Goal: Information Seeking & Learning: Learn about a topic

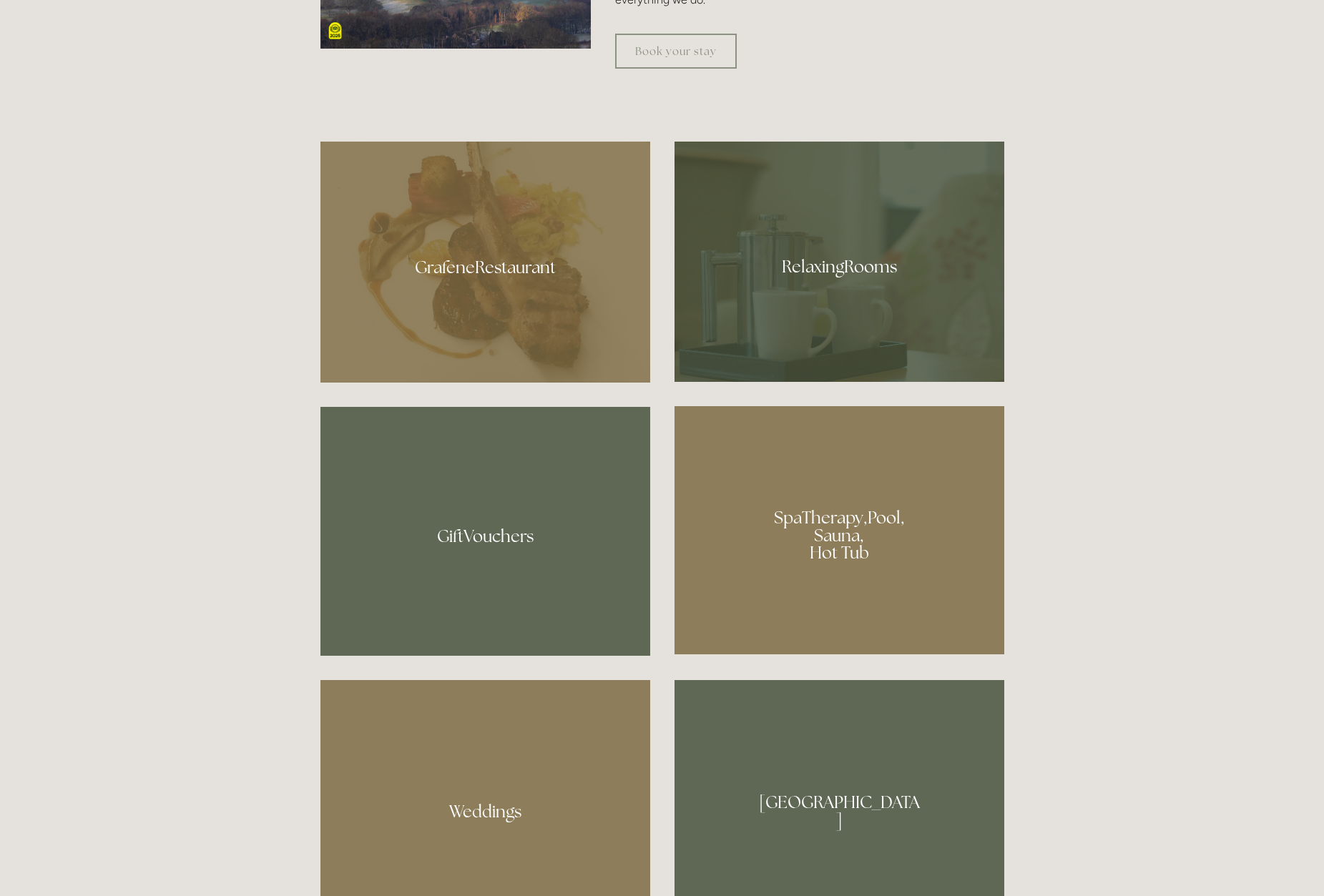
scroll to position [1063, 0]
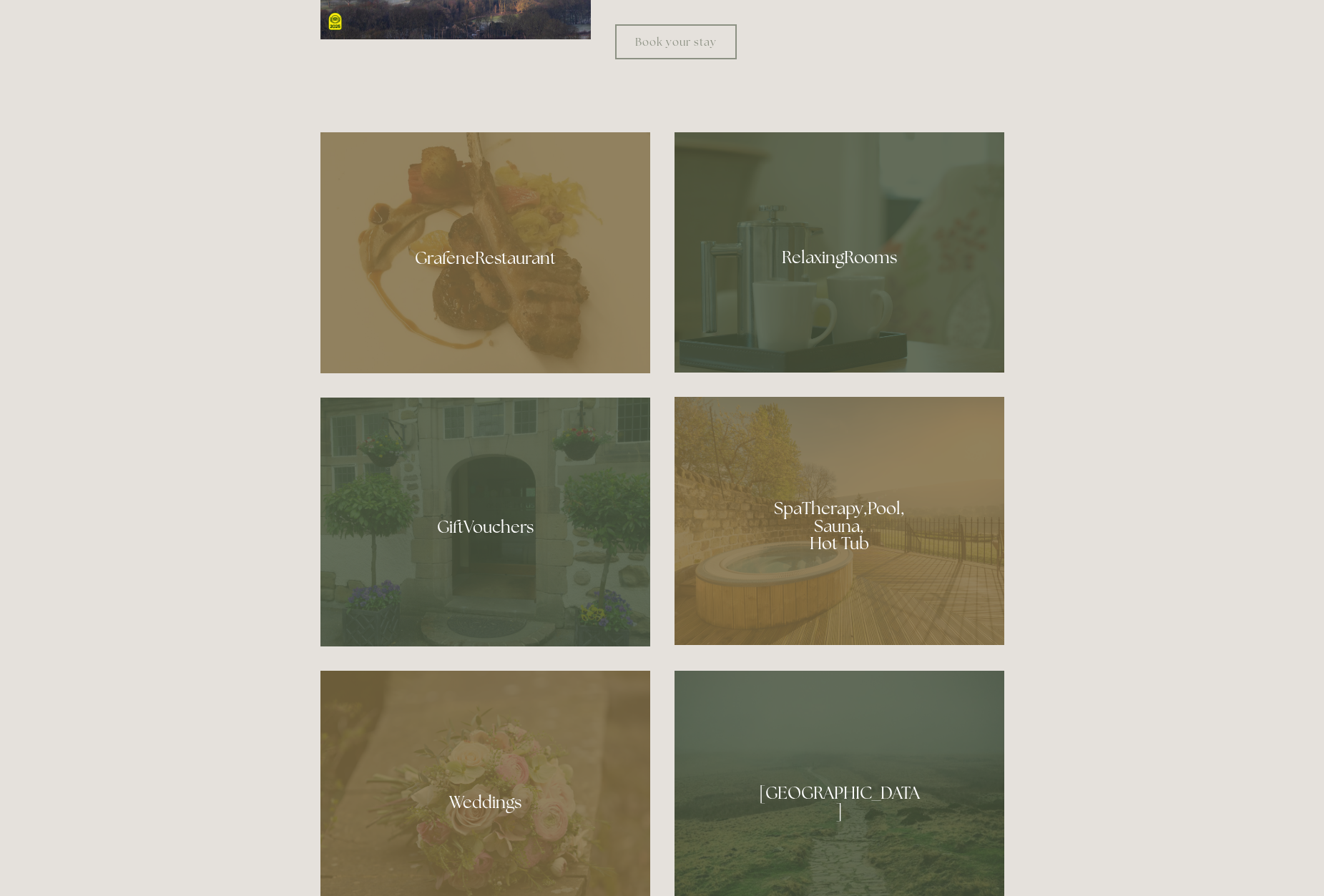
click at [465, 258] on div at bounding box center [485, 253] width 329 height 241
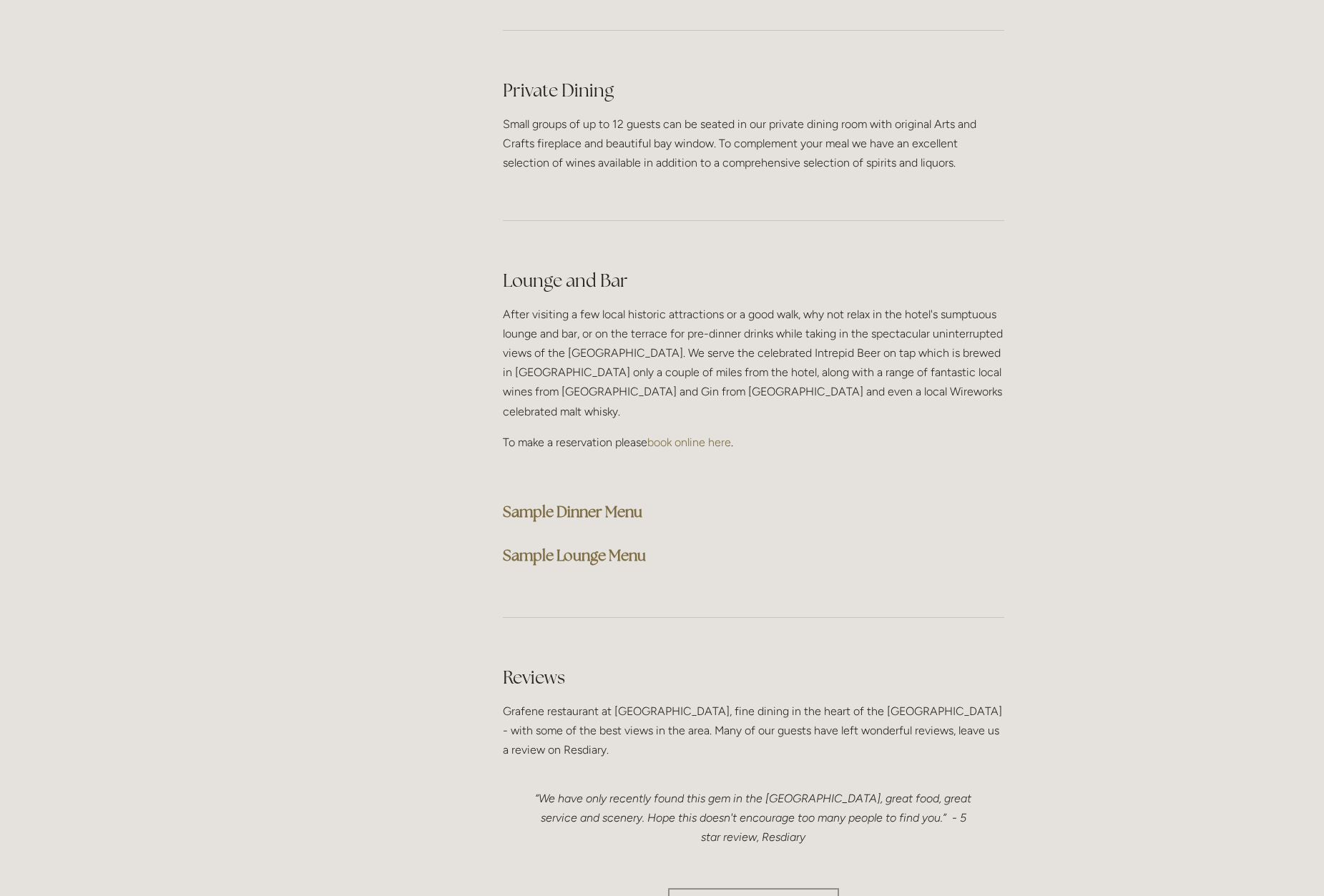
scroll to position [3401, 0]
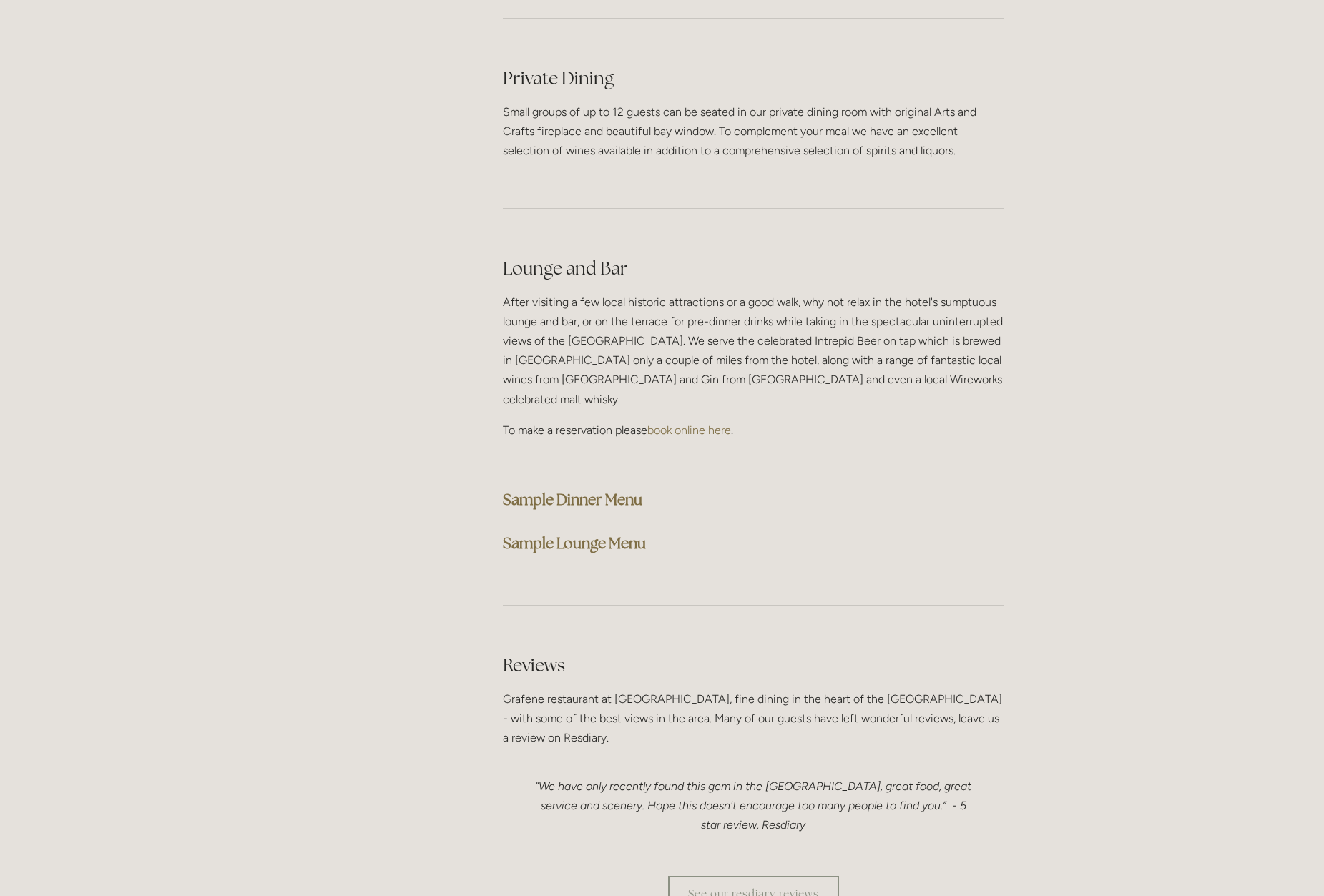
click at [578, 490] on strong "Sample Dinner Menu" at bounding box center [573, 500] width 140 height 19
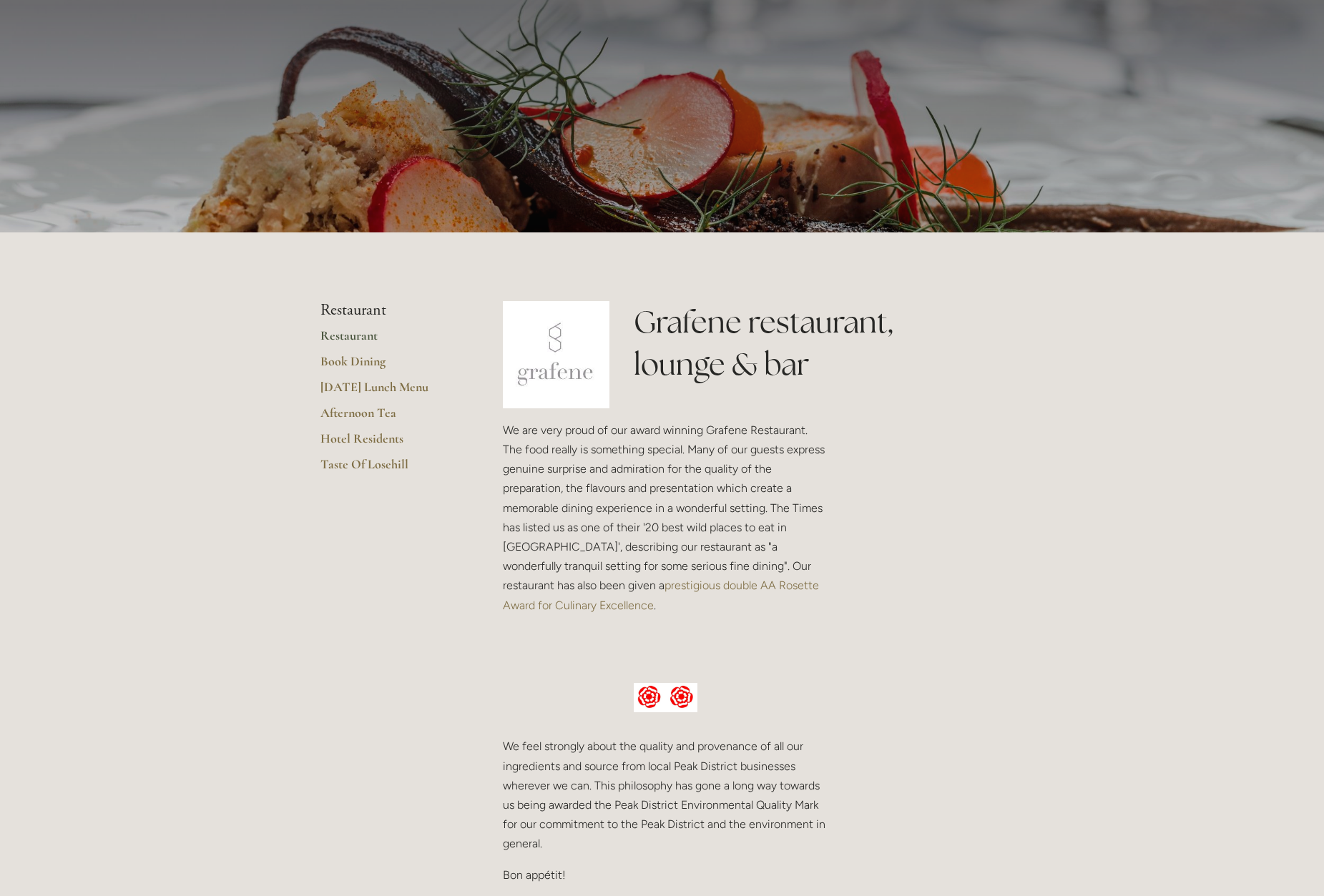
scroll to position [0, 0]
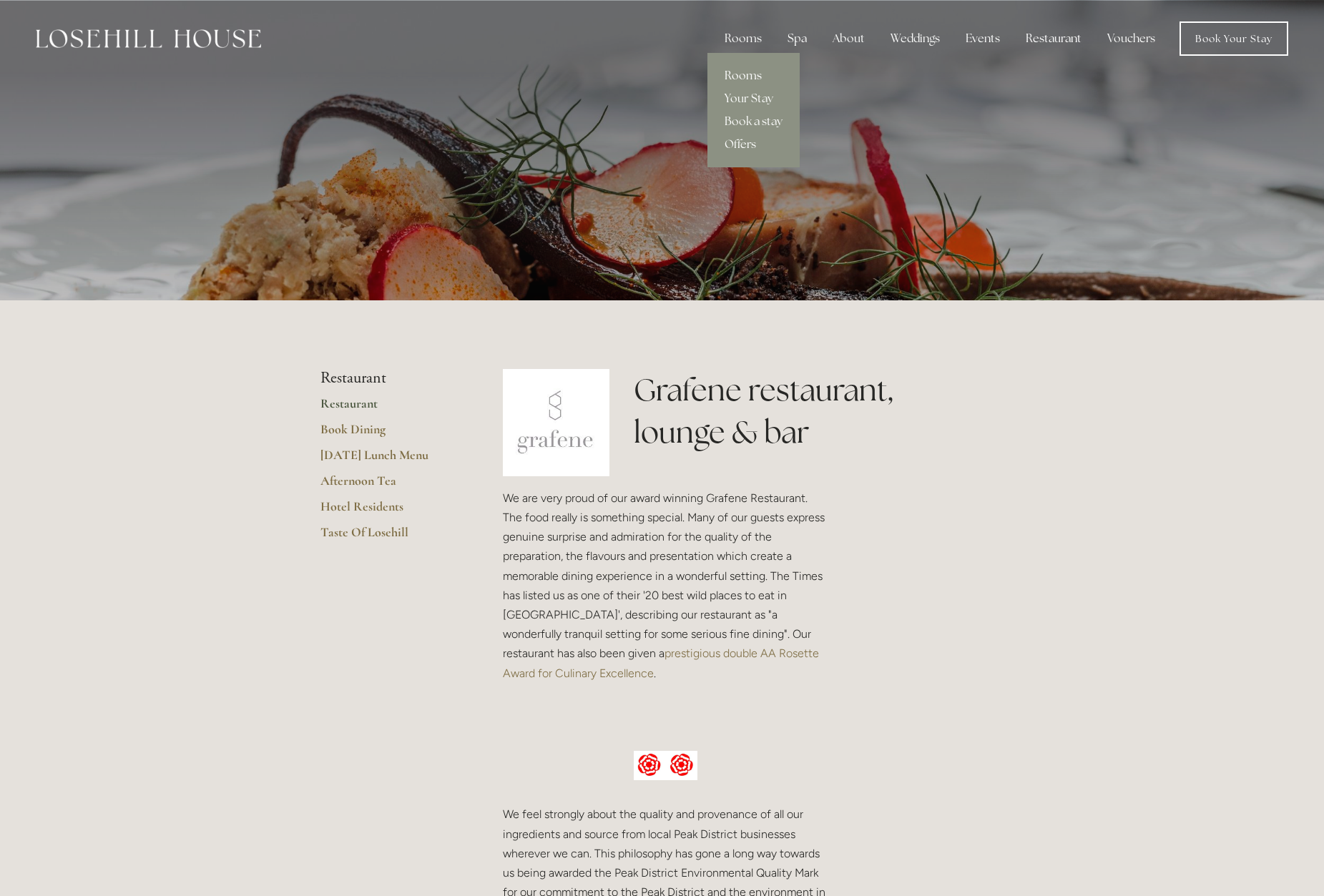
click at [748, 74] on link "Rooms" at bounding box center [754, 75] width 92 height 23
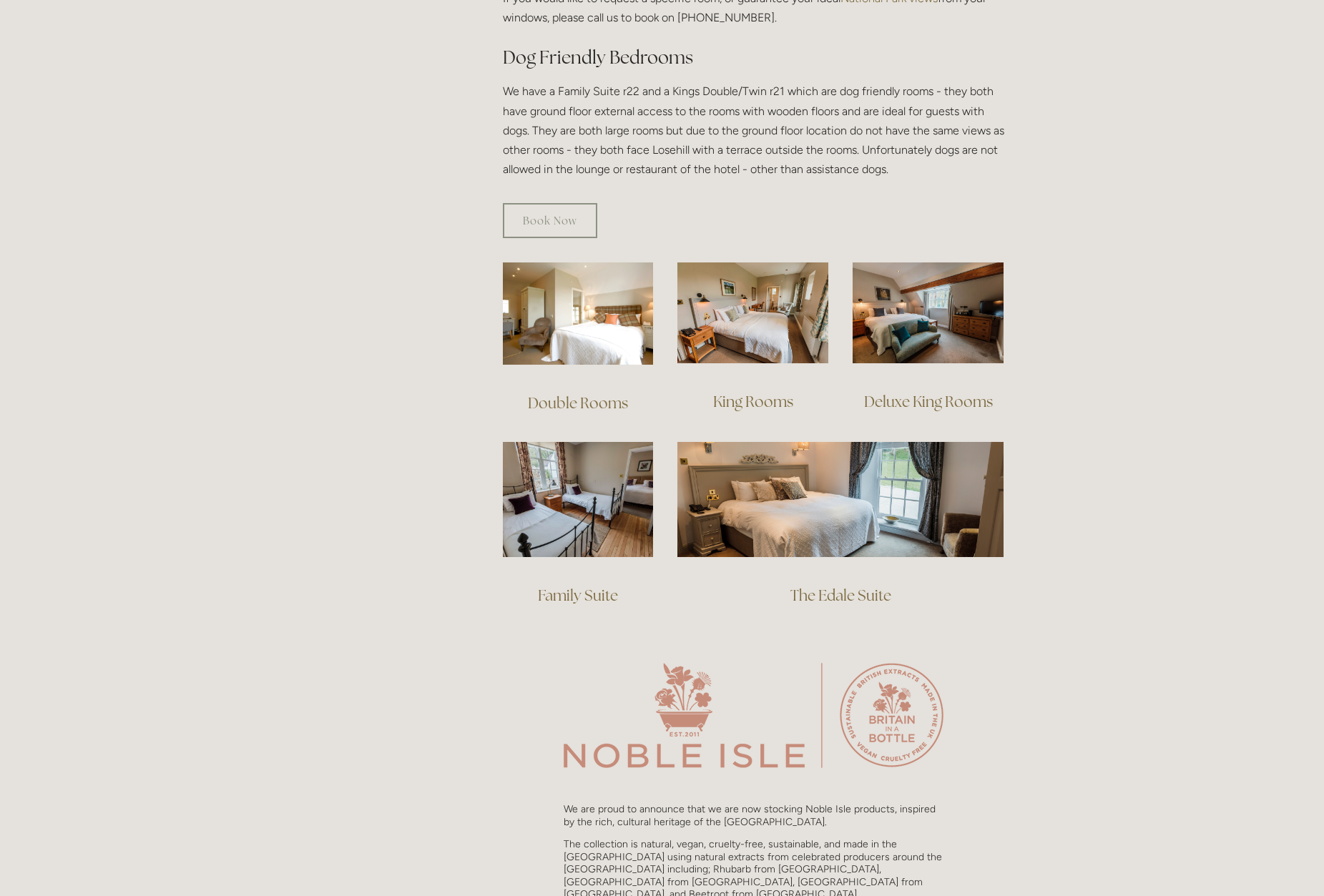
scroll to position [791, 0]
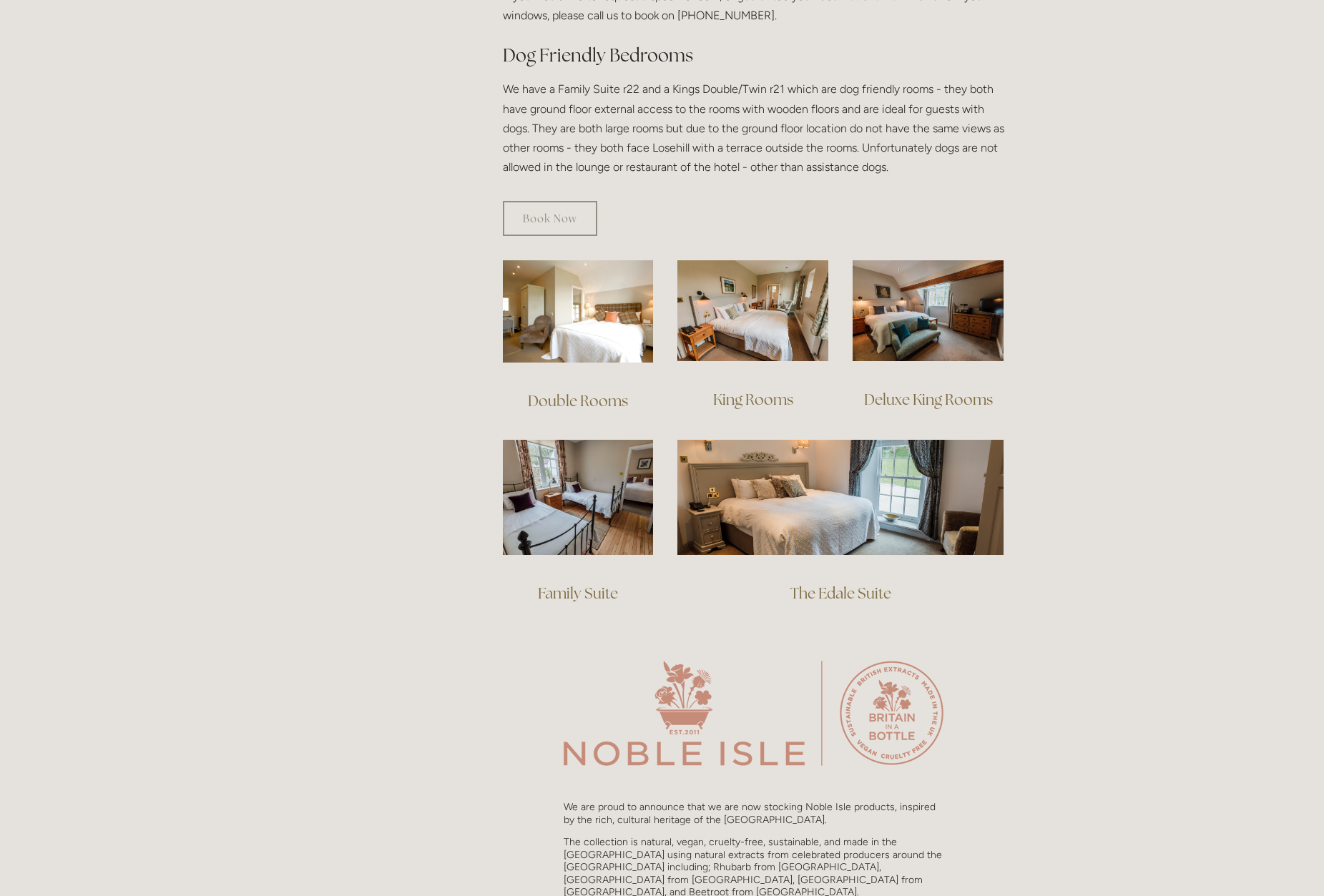
click at [907, 390] on link "Deluxe King Rooms" at bounding box center [928, 399] width 129 height 19
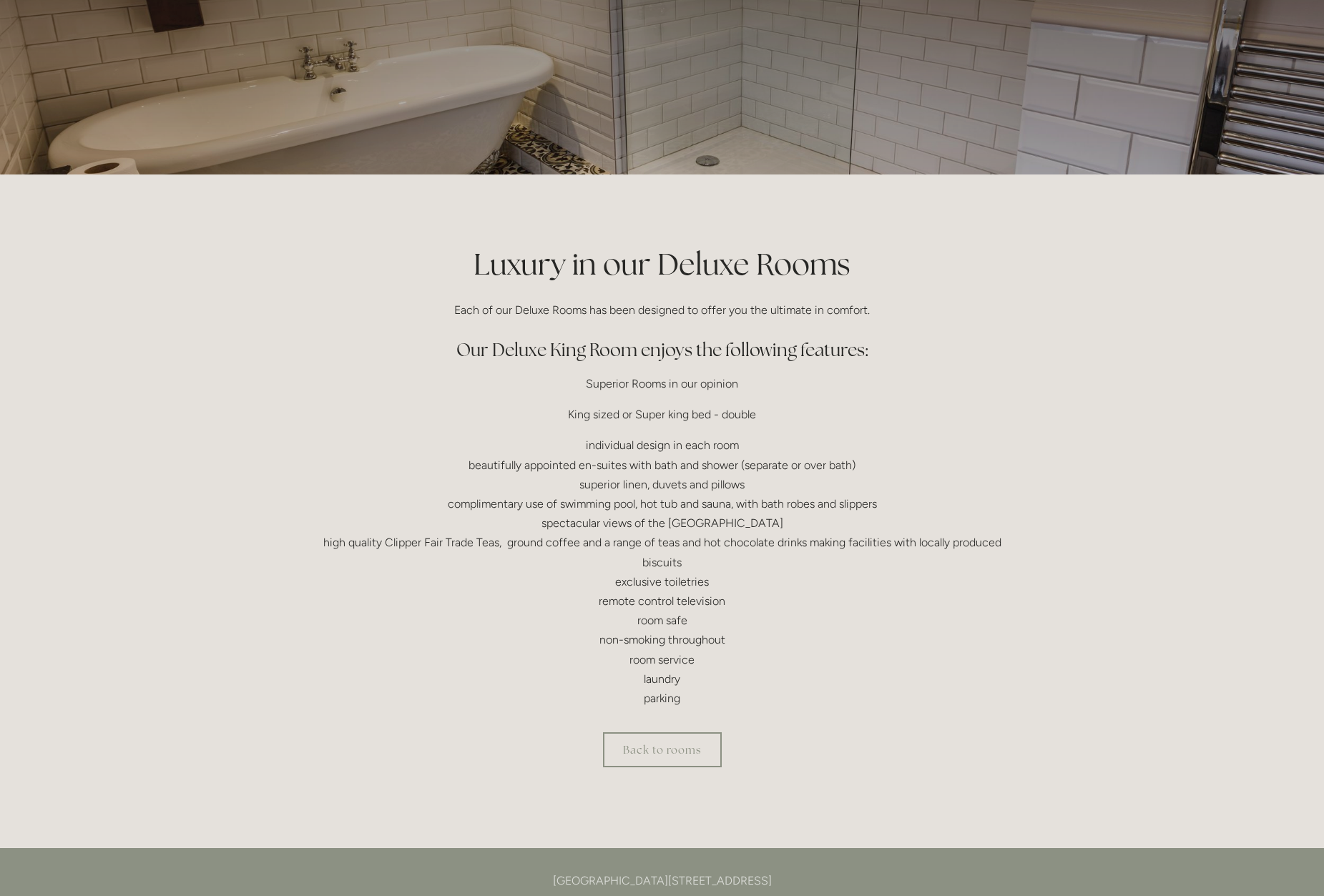
scroll to position [158, 0]
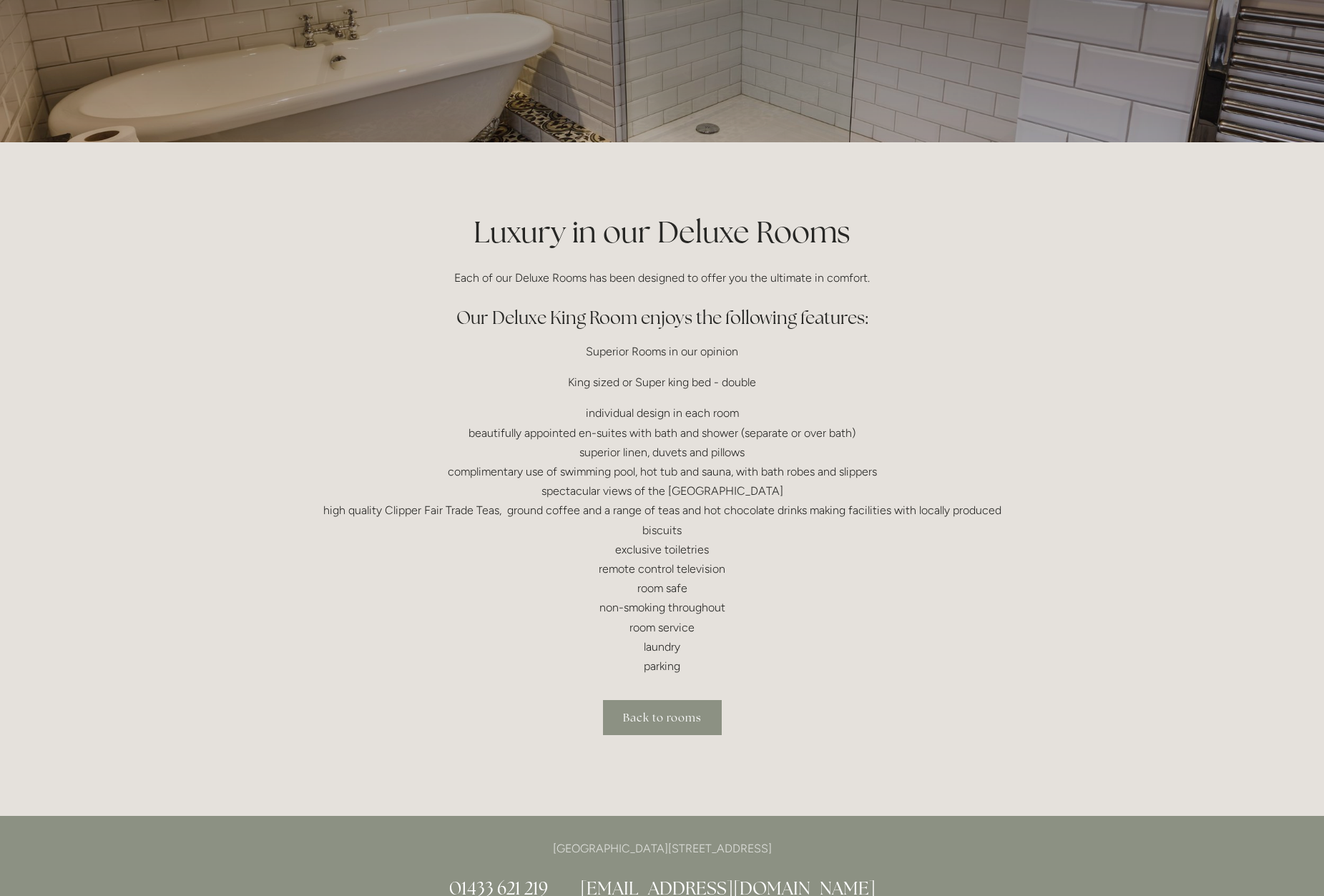
click at [674, 714] on link "Back to rooms" at bounding box center [662, 718] width 119 height 35
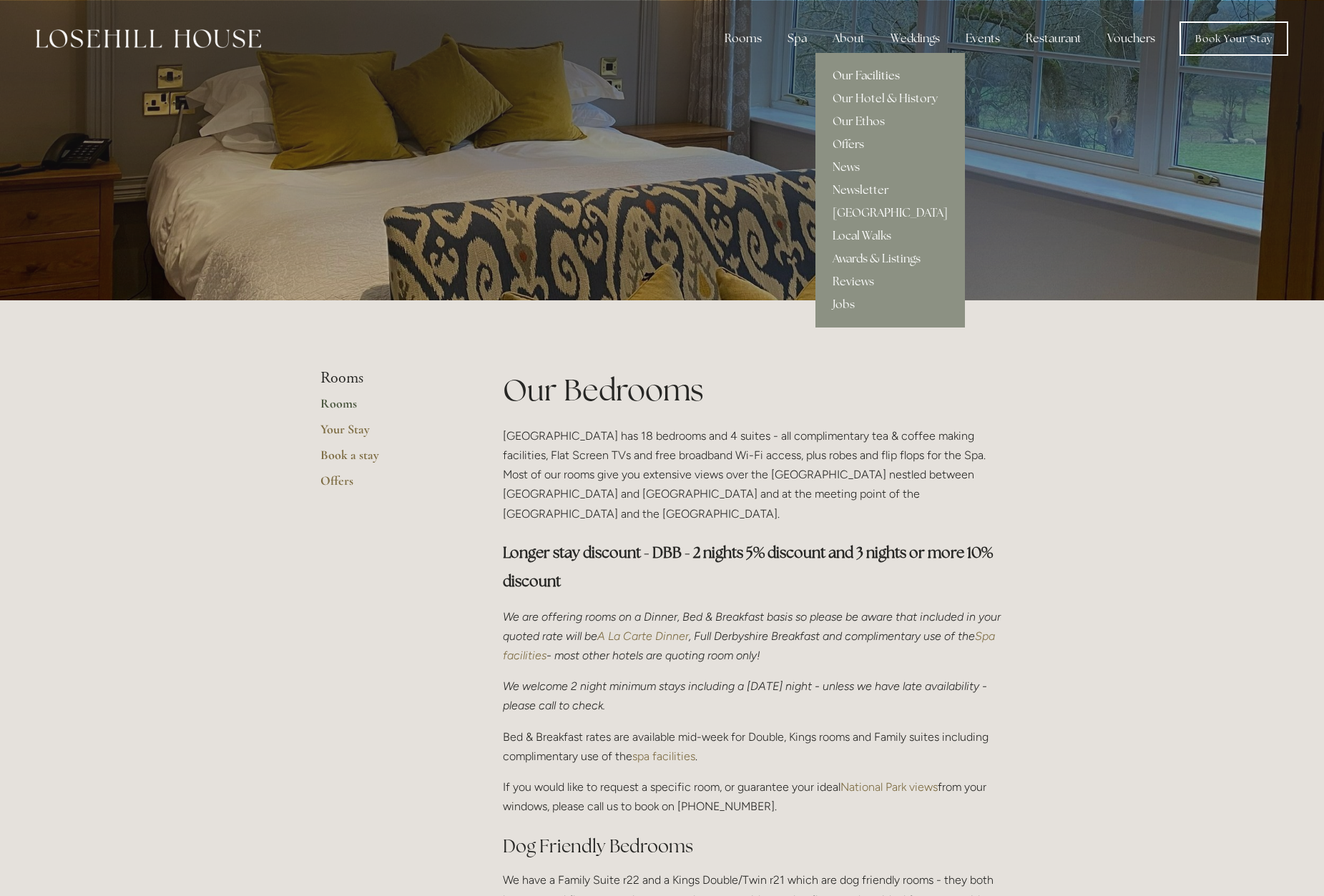
click at [874, 75] on link "Our Facilities" at bounding box center [890, 75] width 150 height 23
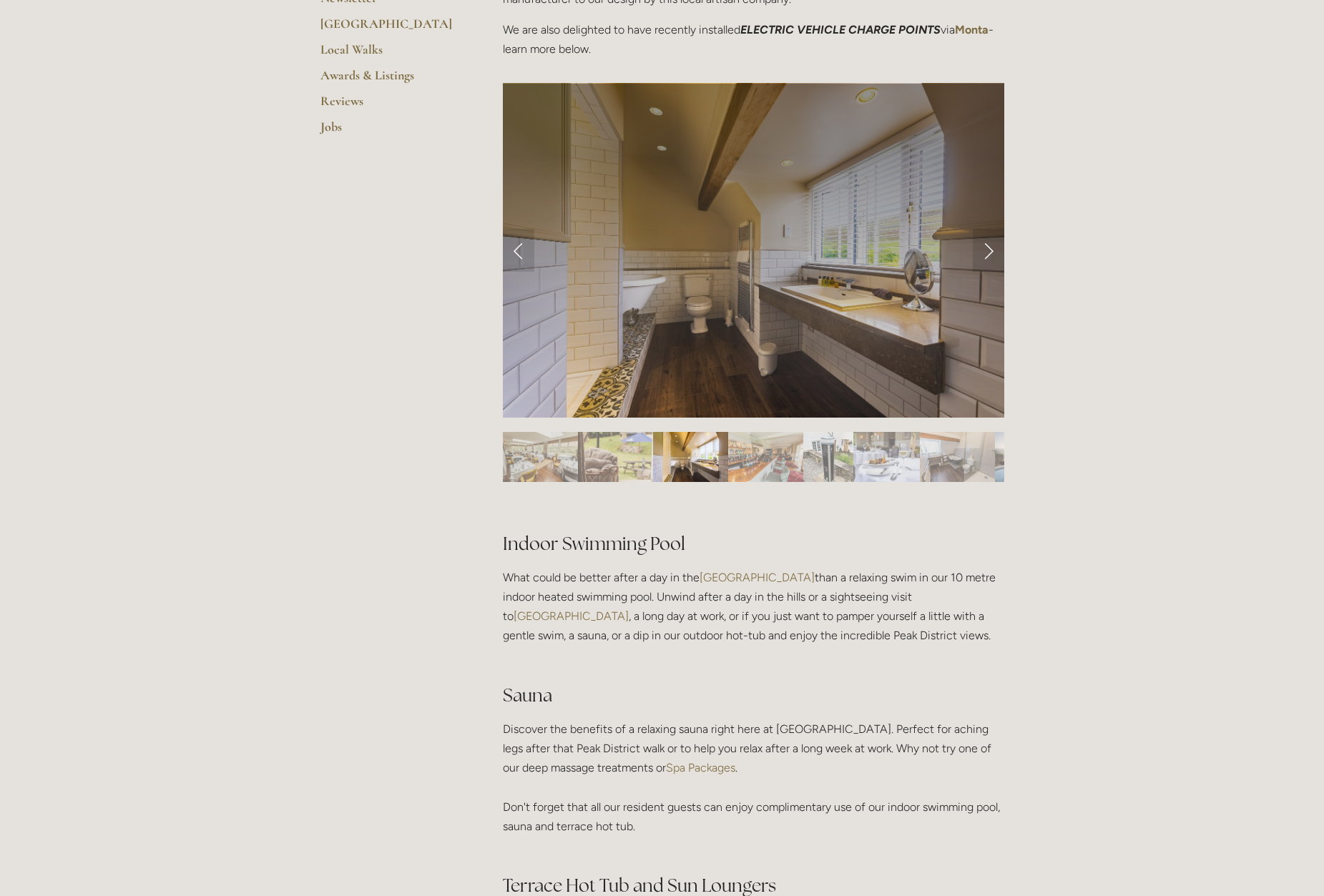
scroll to position [535, 0]
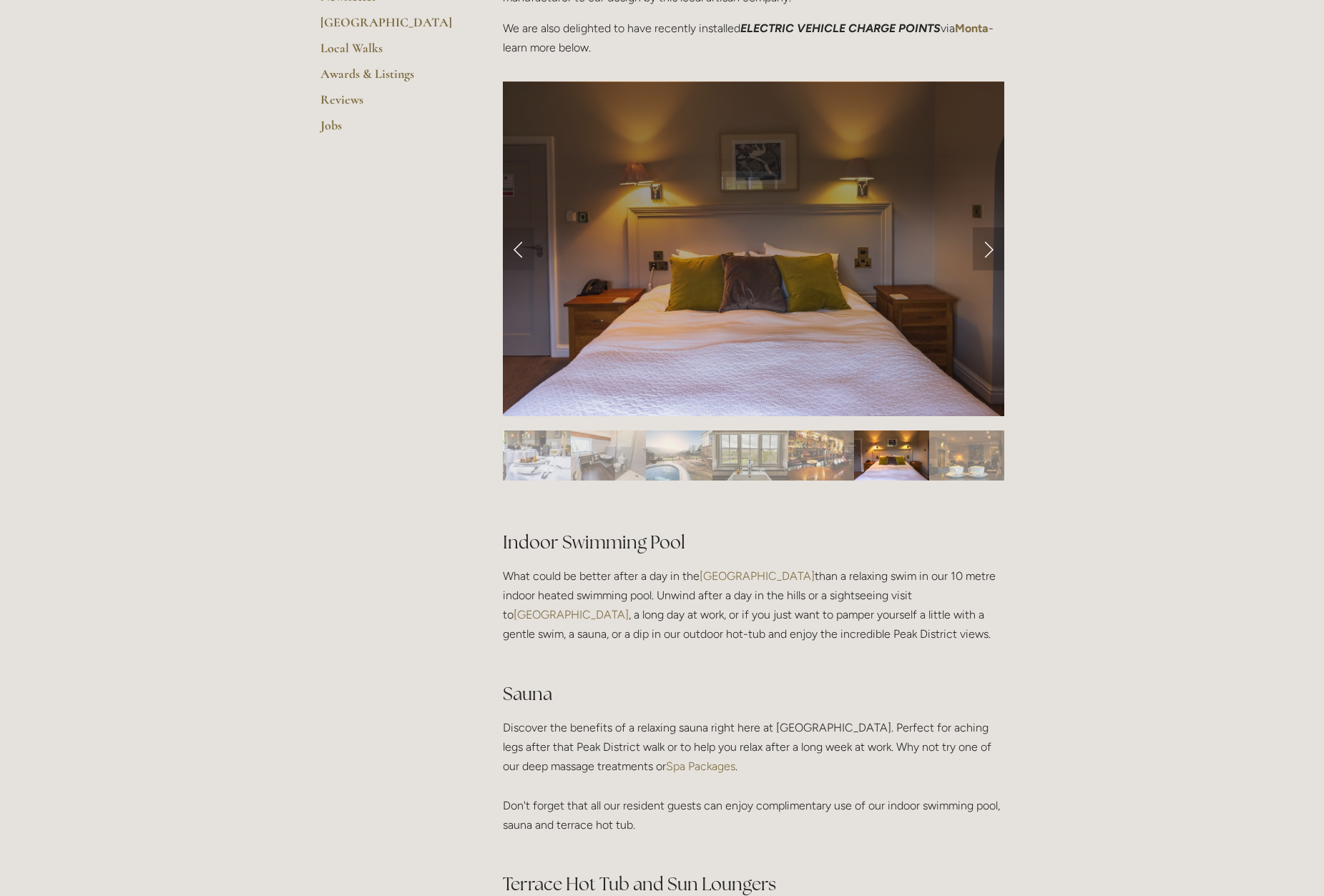
click at [986, 249] on link "Next Slide" at bounding box center [989, 248] width 31 height 43
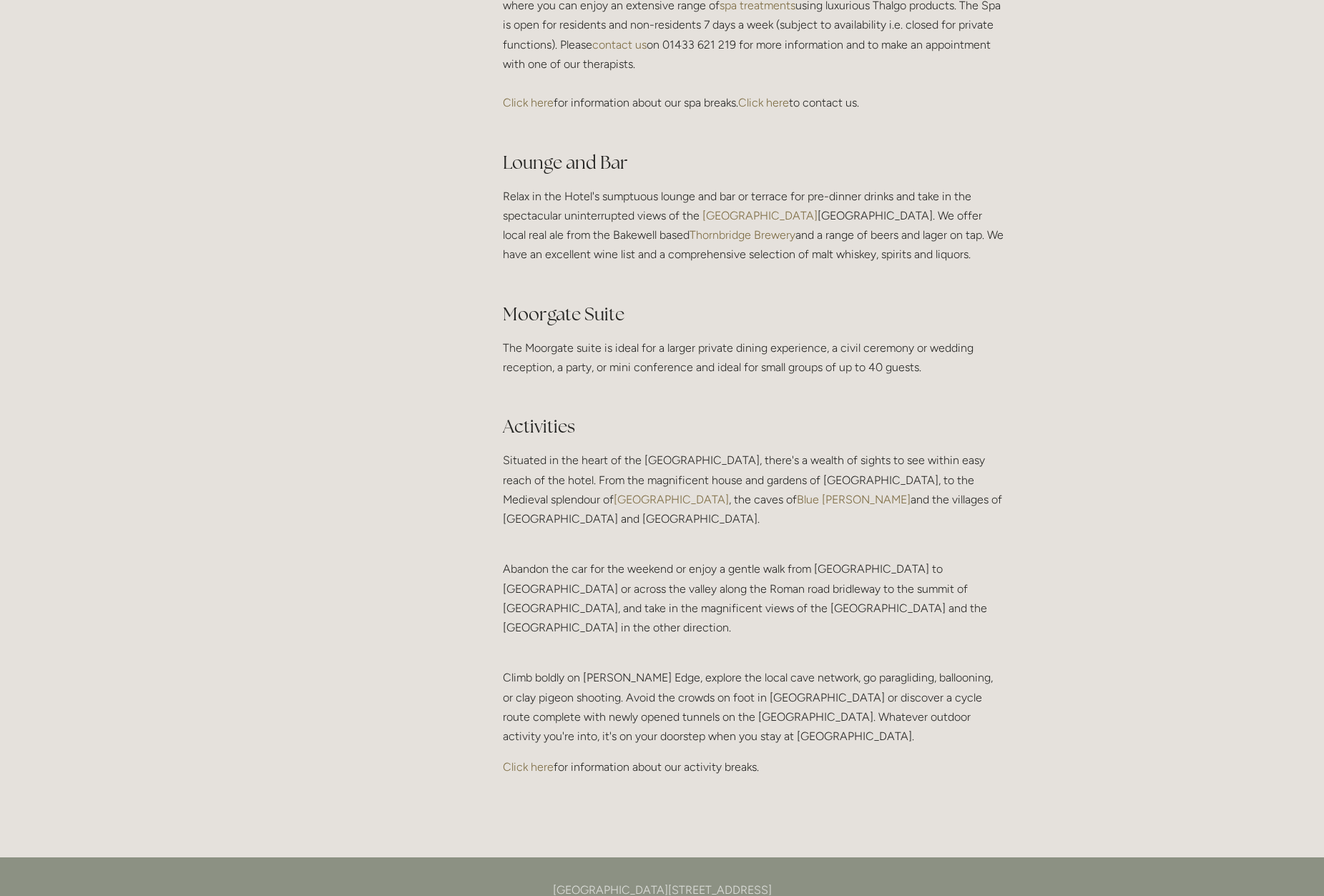
scroll to position [2577, 0]
